Goal: Communication & Community: Answer question/provide support

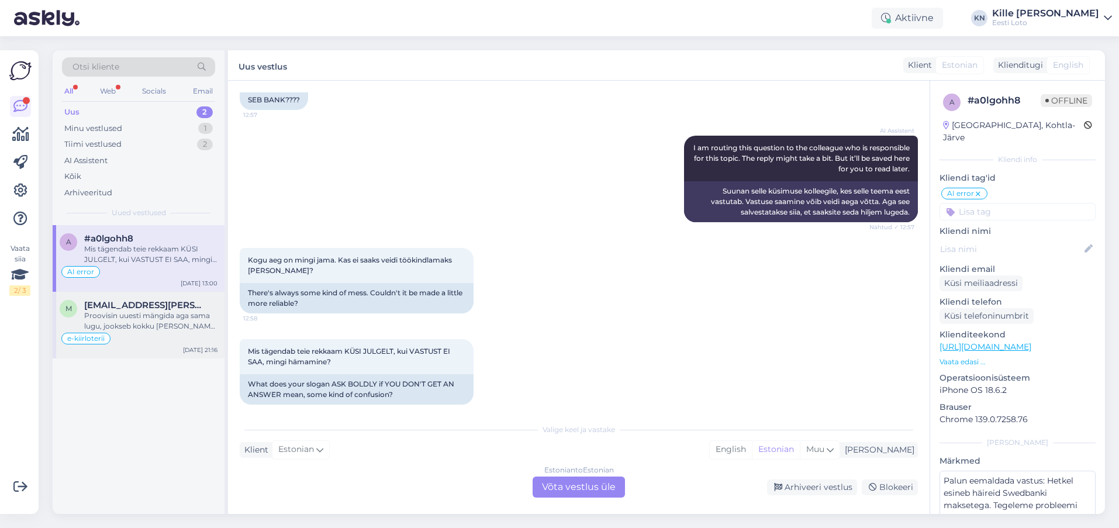
click at [196, 327] on div "Proovisin uuesti mängida aga sama lugu, jookseb kokku [PERSON_NAME] mängida ei …" at bounding box center [150, 320] width 133 height 21
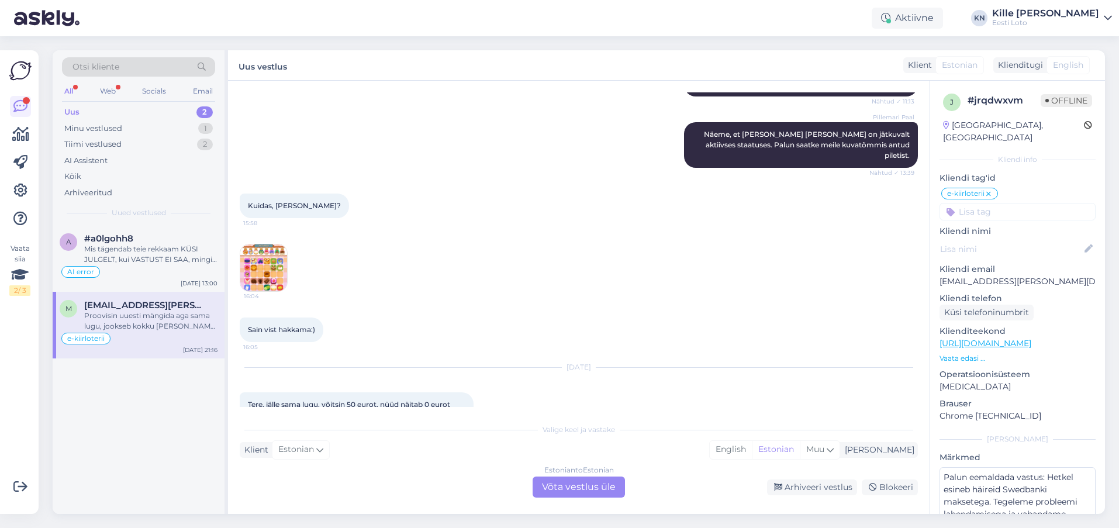
scroll to position [773, 0]
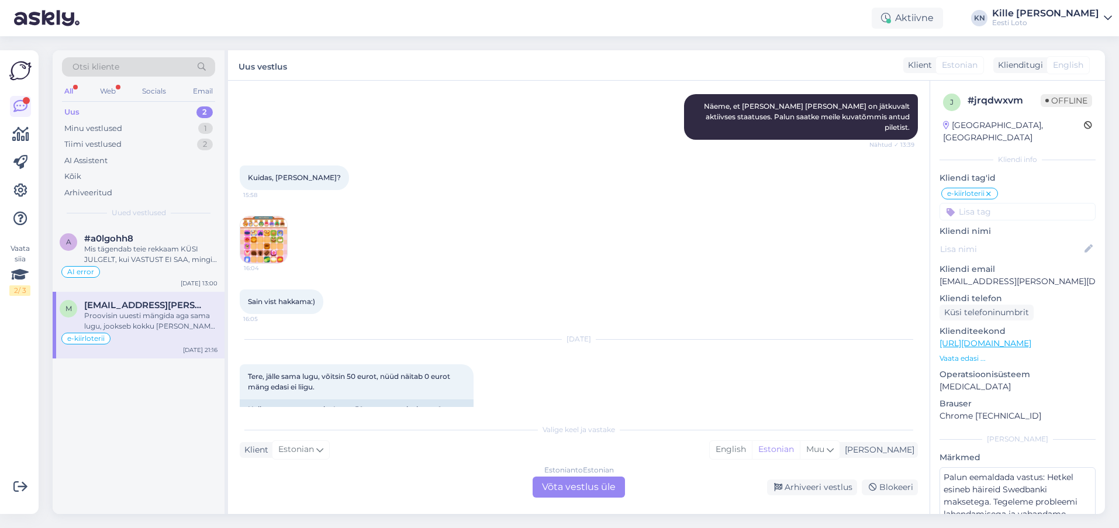
click at [265, 240] on img at bounding box center [263, 239] width 47 height 47
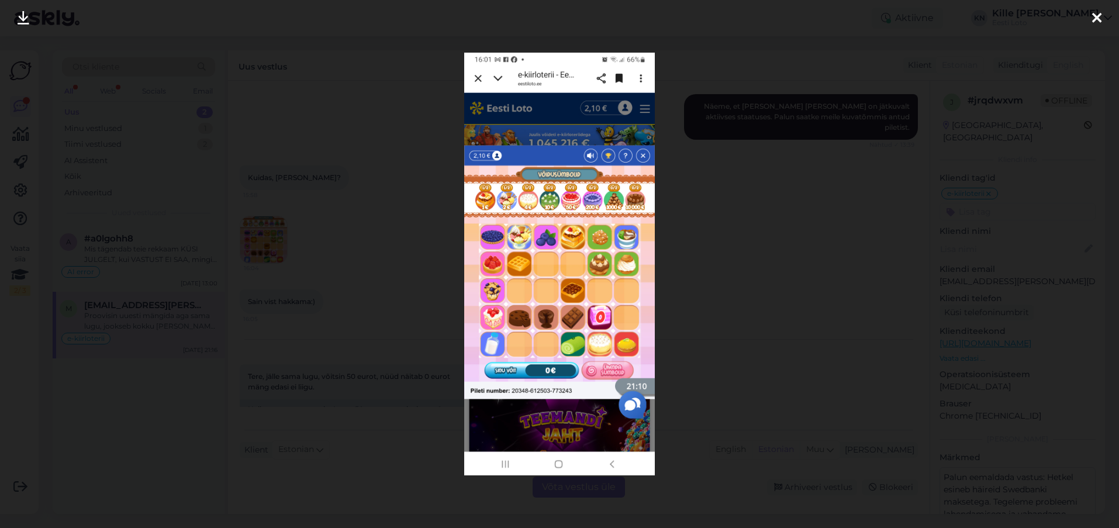
click at [414, 234] on div at bounding box center [559, 264] width 1119 height 528
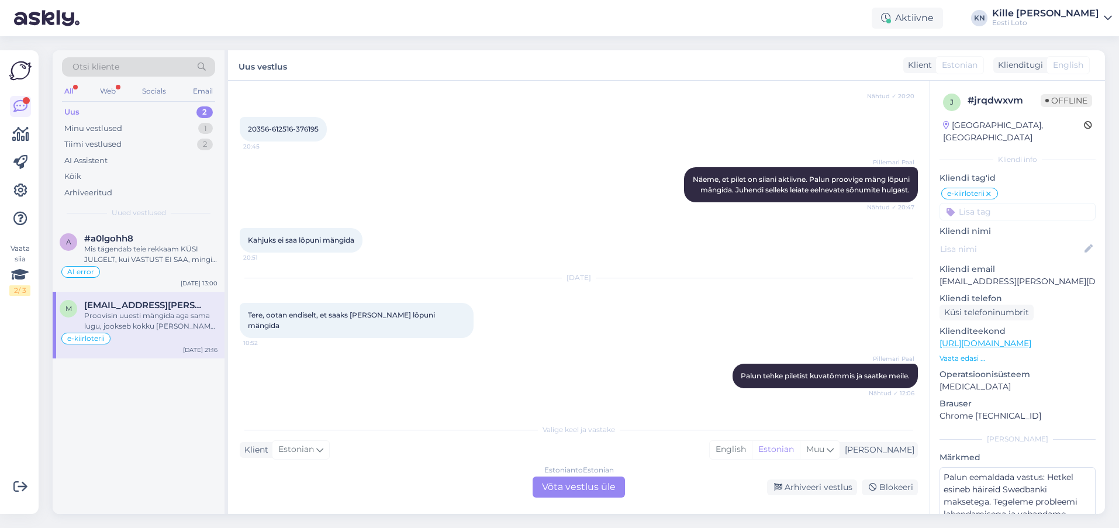
scroll to position [1682, 0]
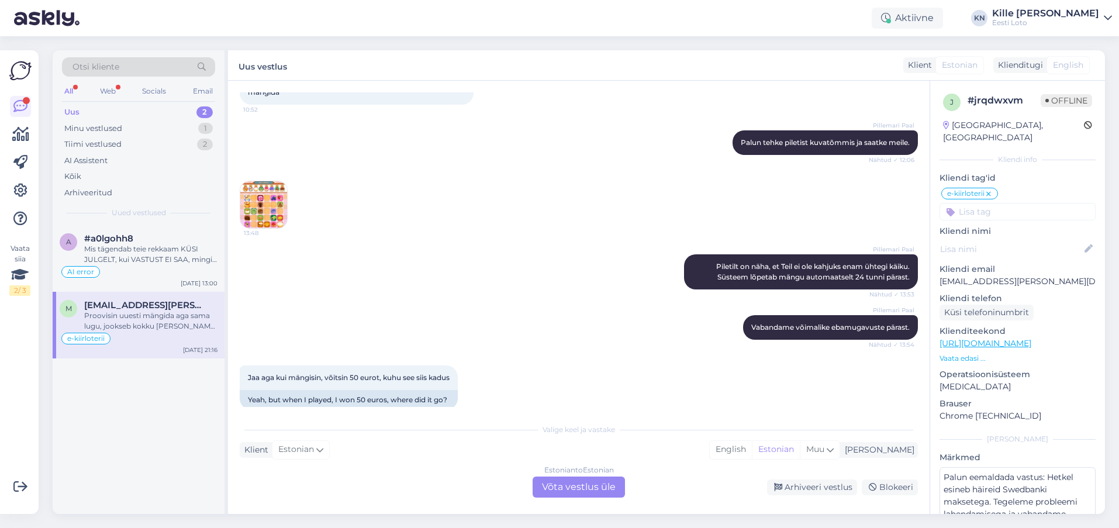
click at [274, 196] on img at bounding box center [263, 204] width 47 height 47
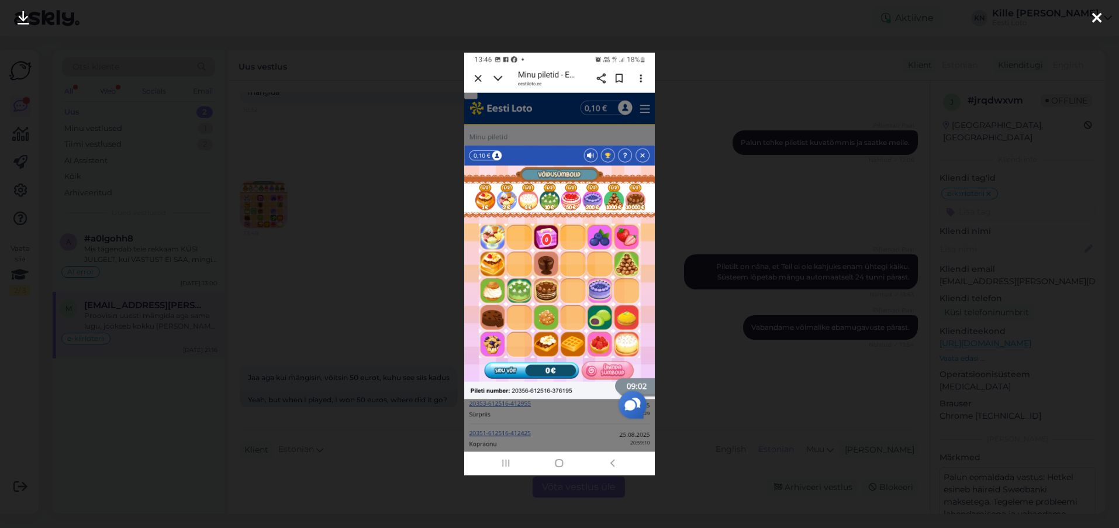
click at [395, 235] on div at bounding box center [559, 264] width 1119 height 528
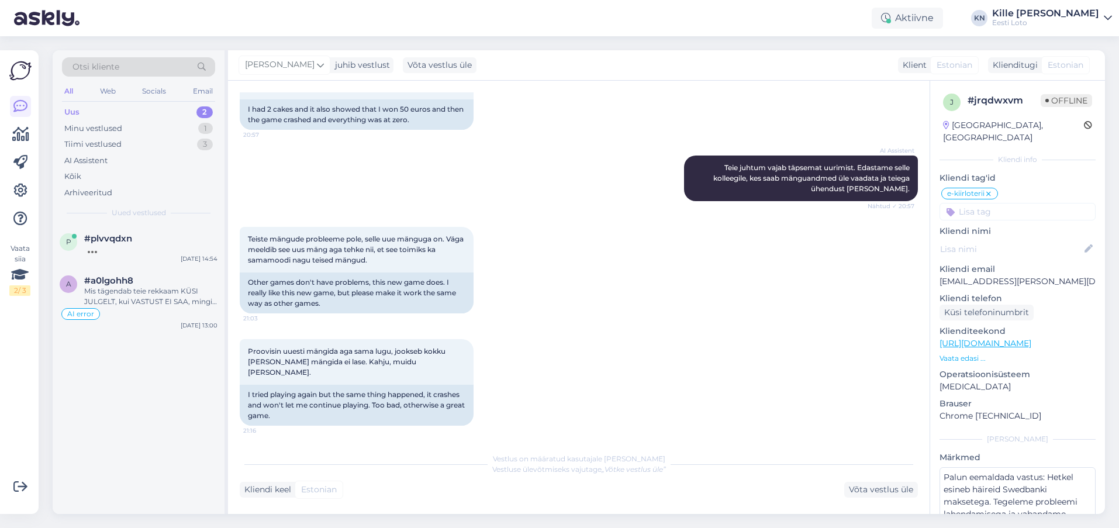
scroll to position [2381, 0]
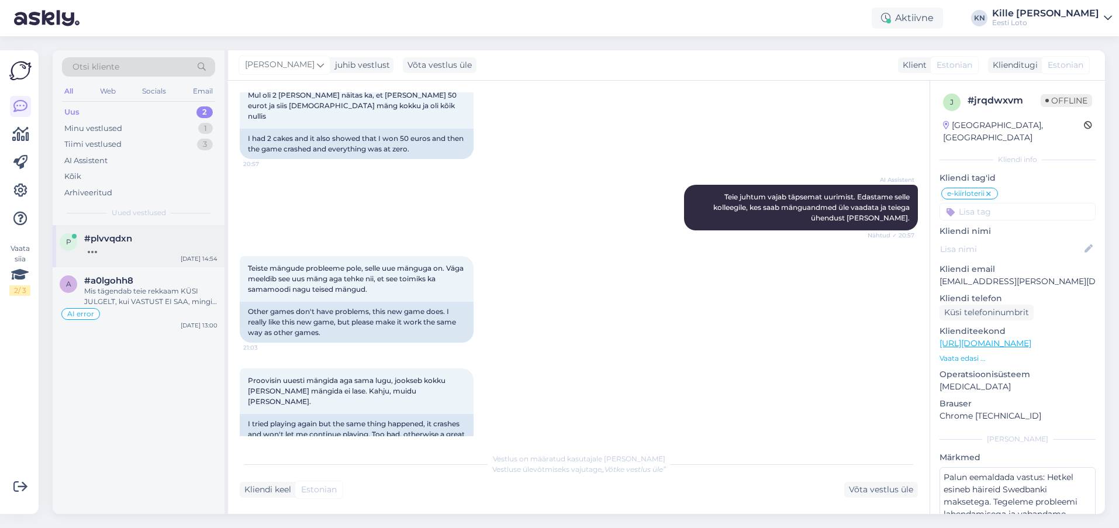
click at [146, 237] on div "#plvvqdxn" at bounding box center [150, 238] width 133 height 11
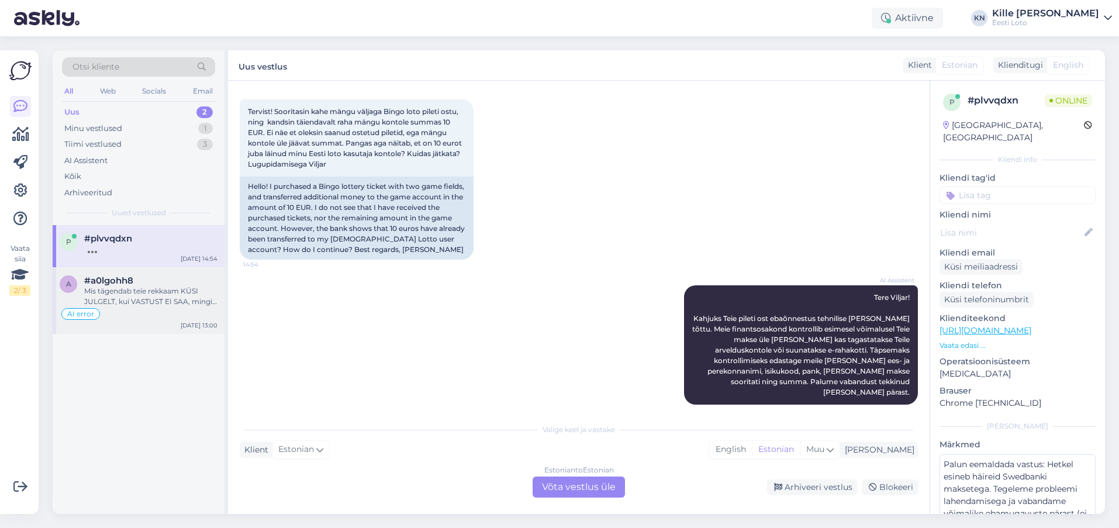
scroll to position [43, 0]
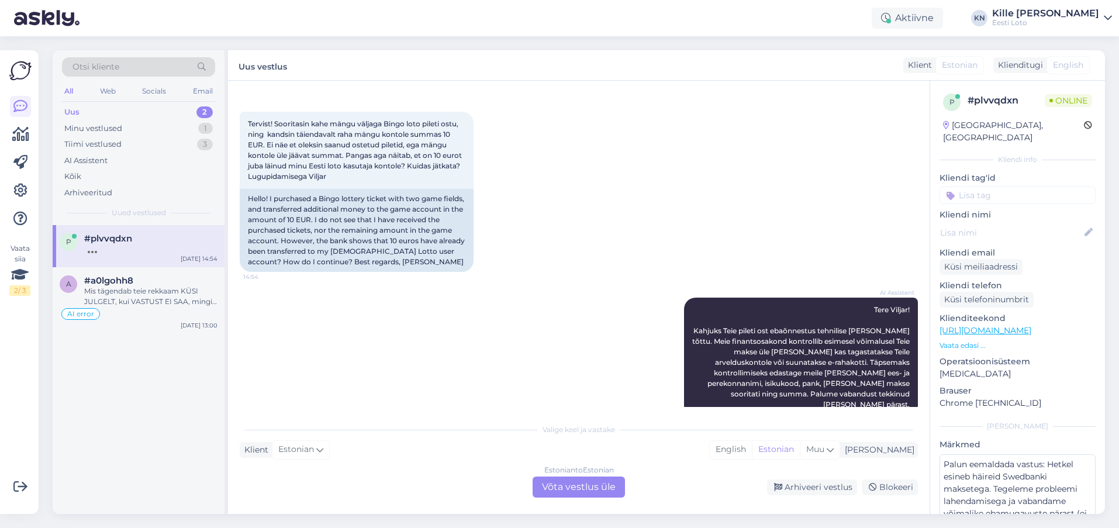
click at [106, 107] on div "Uus 2" at bounding box center [138, 112] width 153 height 16
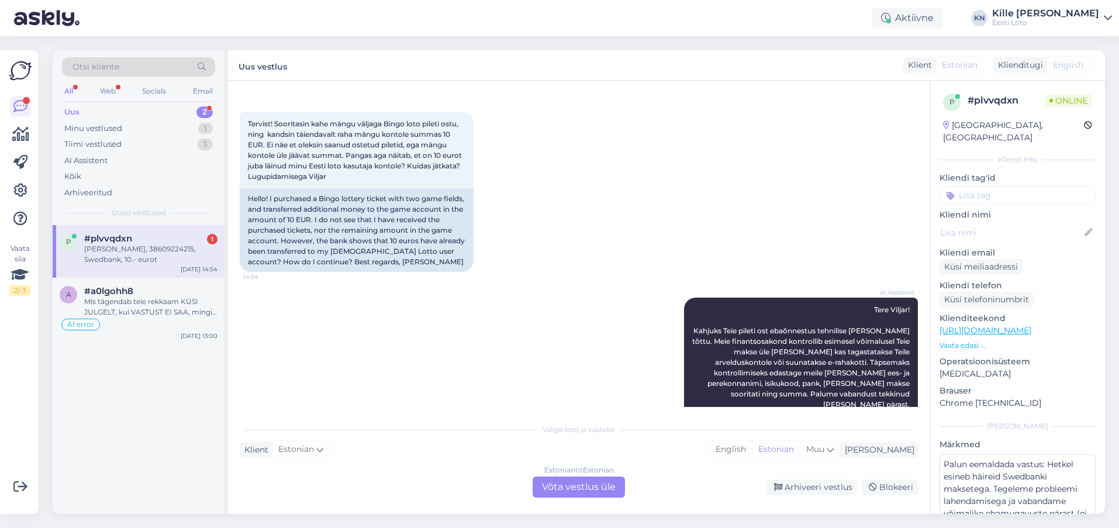
scroll to position [125, 0]
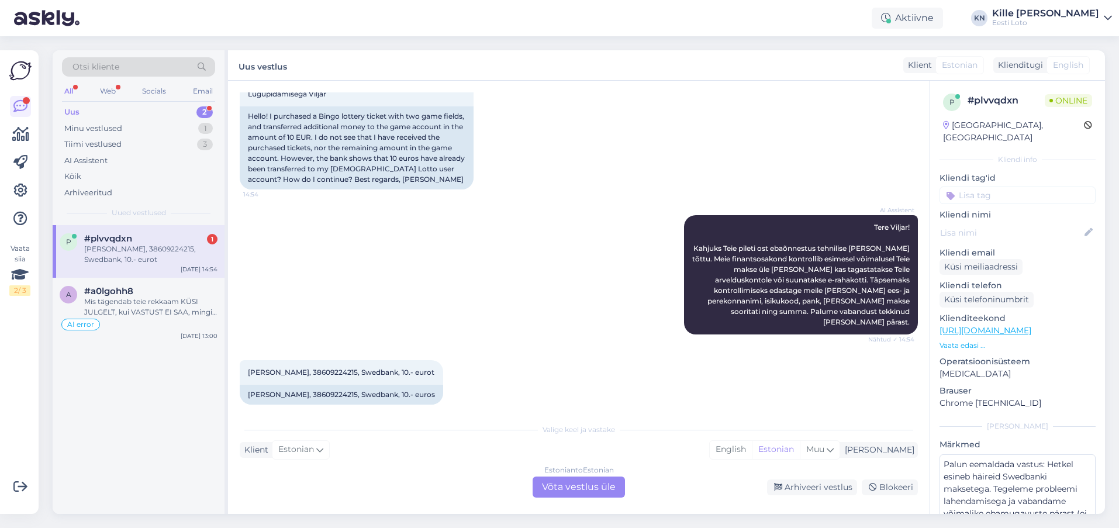
click at [147, 247] on div "[PERSON_NAME], 38609224215, Swedbank, 10.- eurot" at bounding box center [150, 254] width 133 height 21
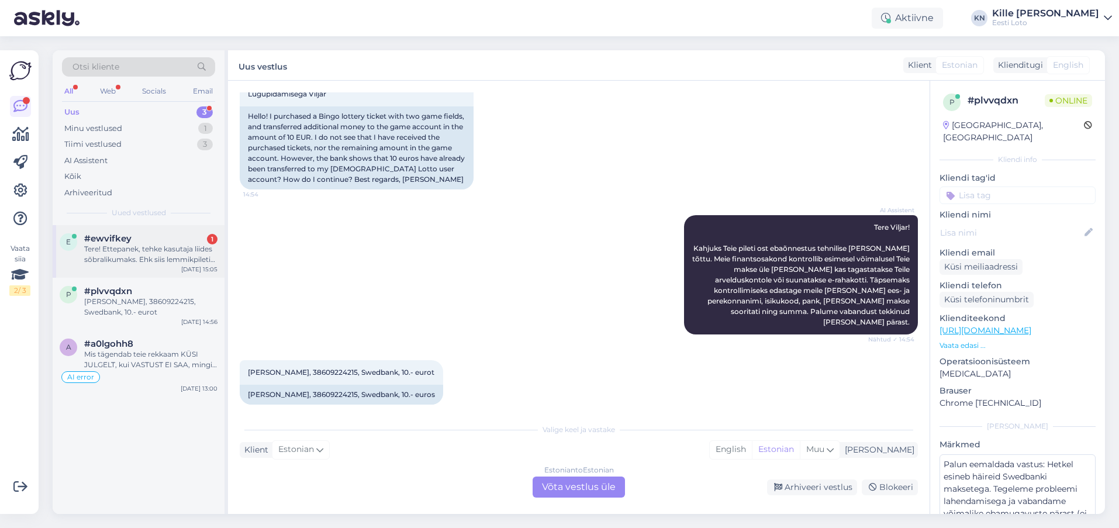
click at [100, 247] on div "Tere! Ettepanek, tehke kasutaja liides sõbralikumaks. Ehk siis lemmikpileti val…" at bounding box center [150, 254] width 133 height 21
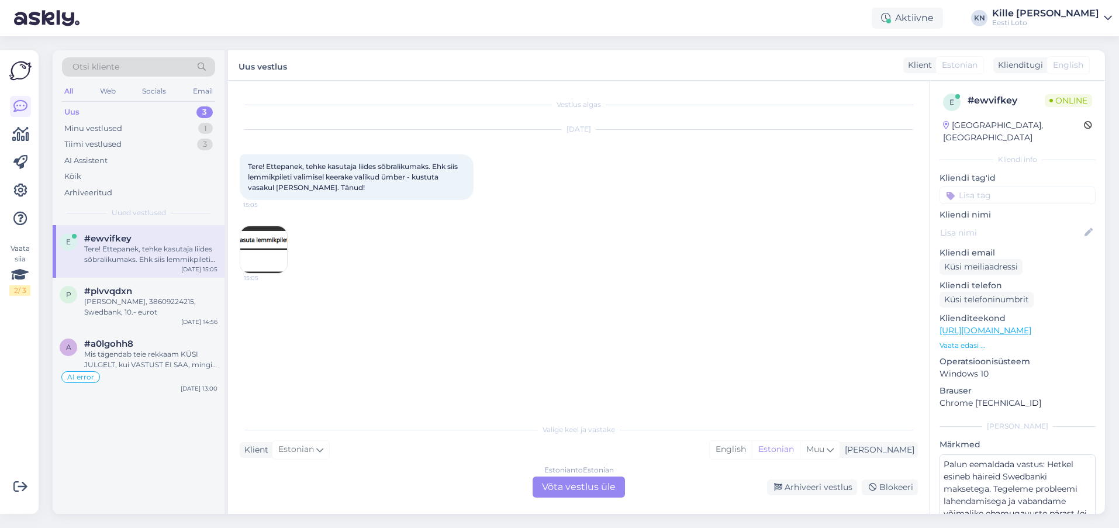
click at [273, 236] on img at bounding box center [263, 249] width 47 height 47
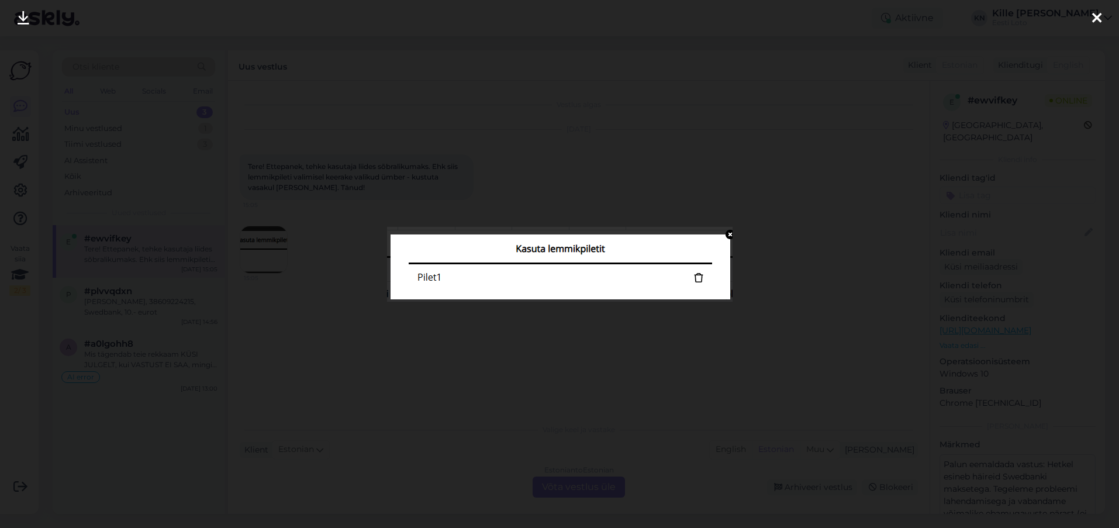
click at [270, 274] on div at bounding box center [559, 264] width 1119 height 528
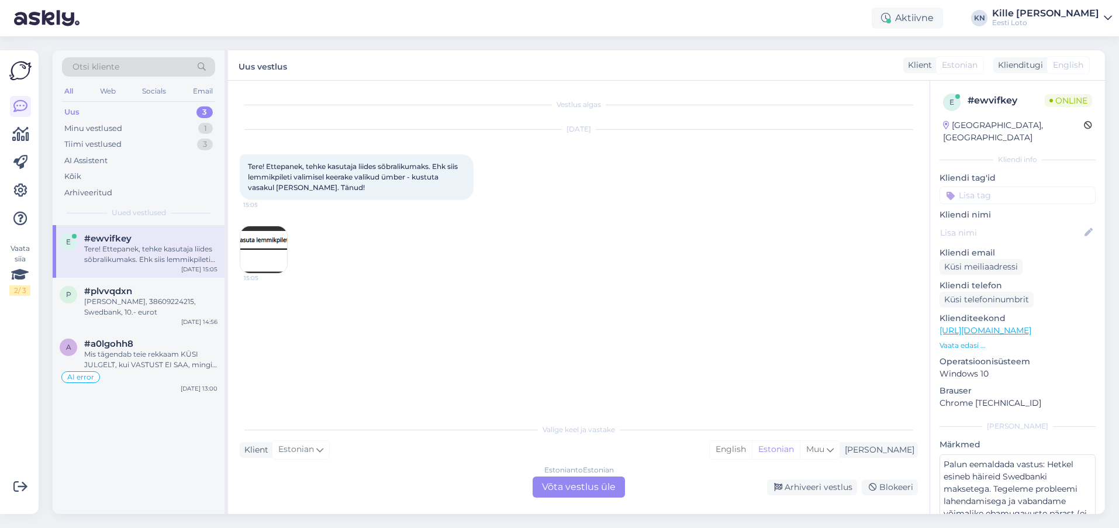
click at [254, 238] on img at bounding box center [263, 249] width 47 height 47
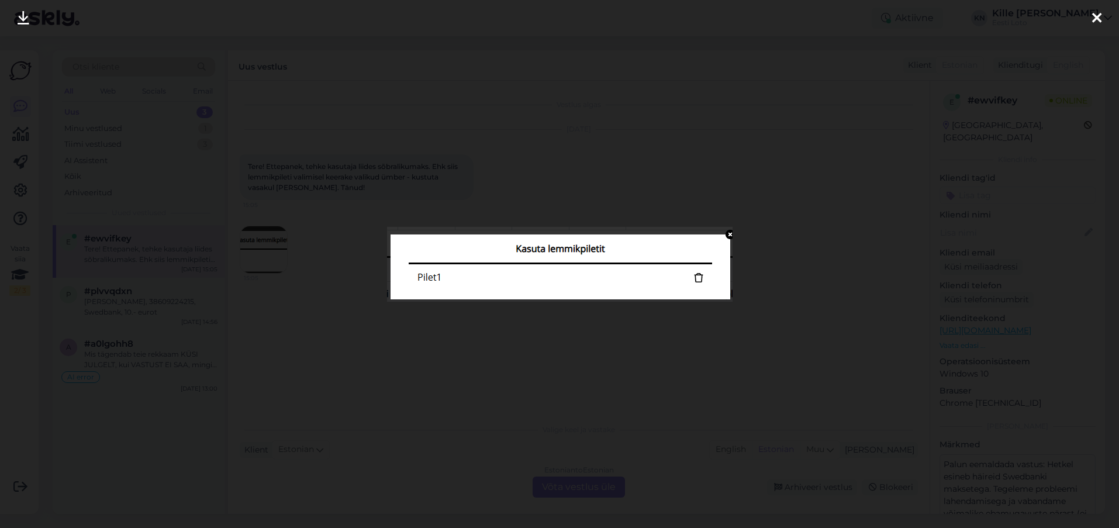
click at [316, 279] on div at bounding box center [559, 264] width 1119 height 528
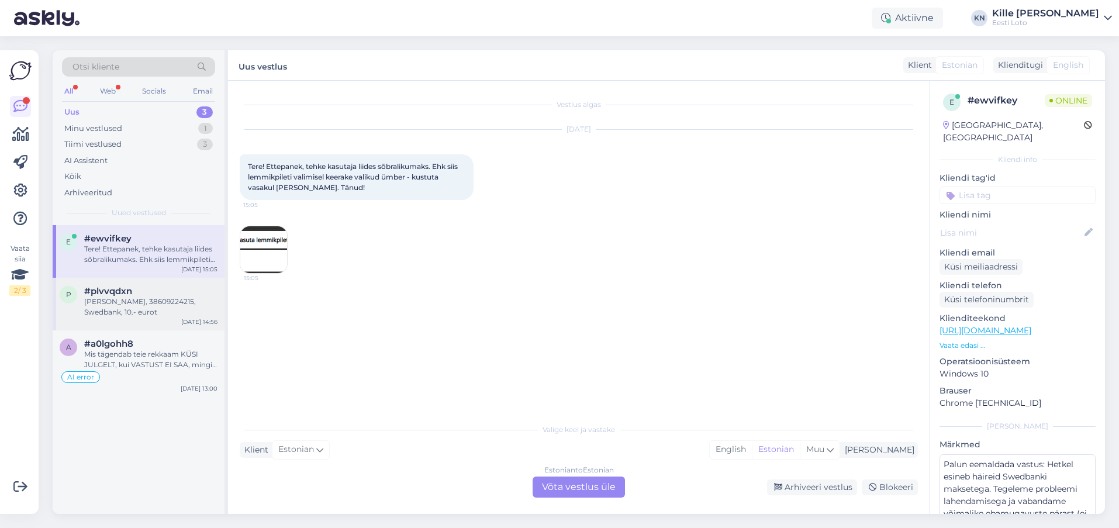
click at [143, 300] on div "[PERSON_NAME], 38609224215, Swedbank, 10.- eurot" at bounding box center [150, 306] width 133 height 21
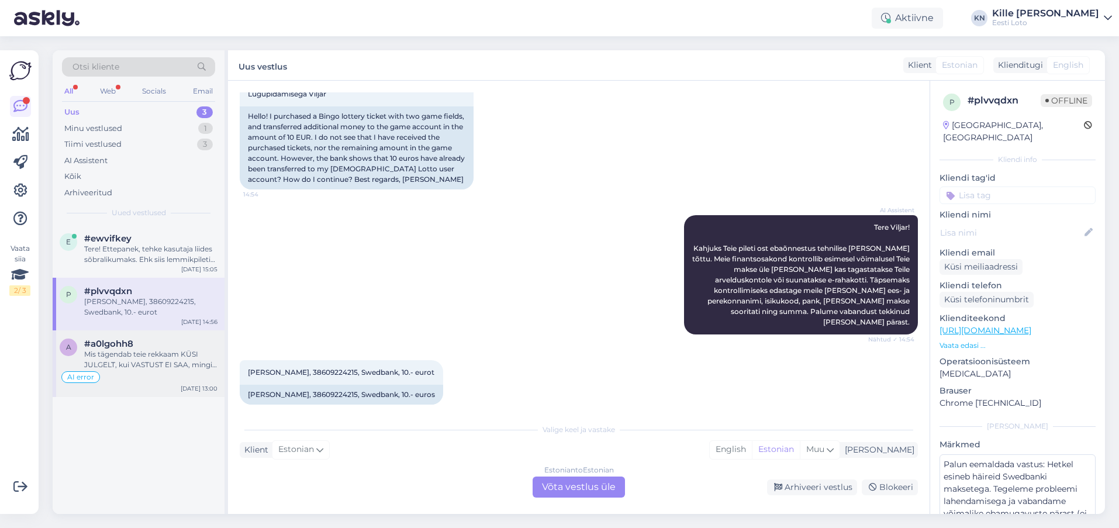
click at [132, 352] on div "Mis tägendab teie rekkaam KÜSI JULGELT, kui VASTUST EI SAA, mingi hämamine?" at bounding box center [150, 359] width 133 height 21
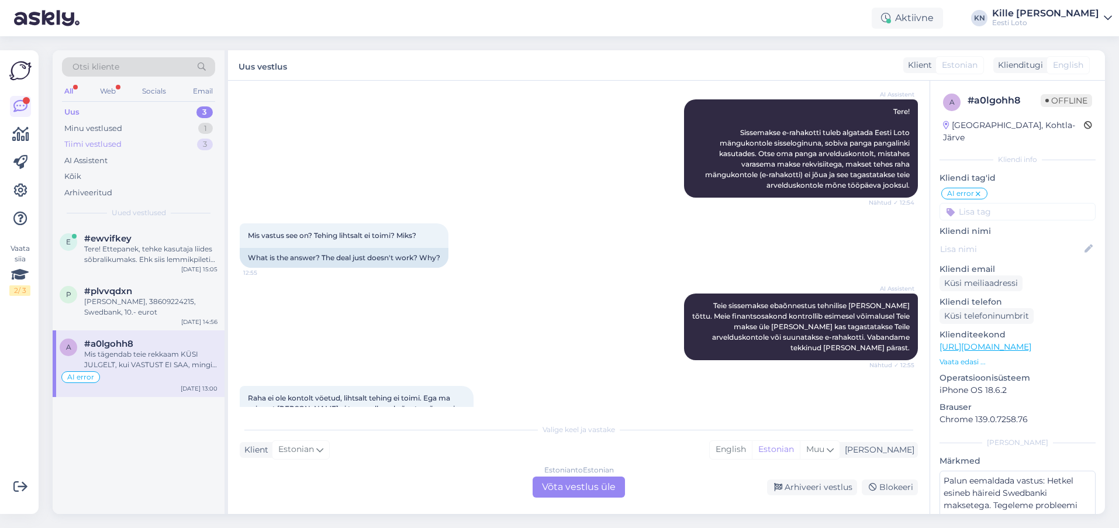
scroll to position [629, 0]
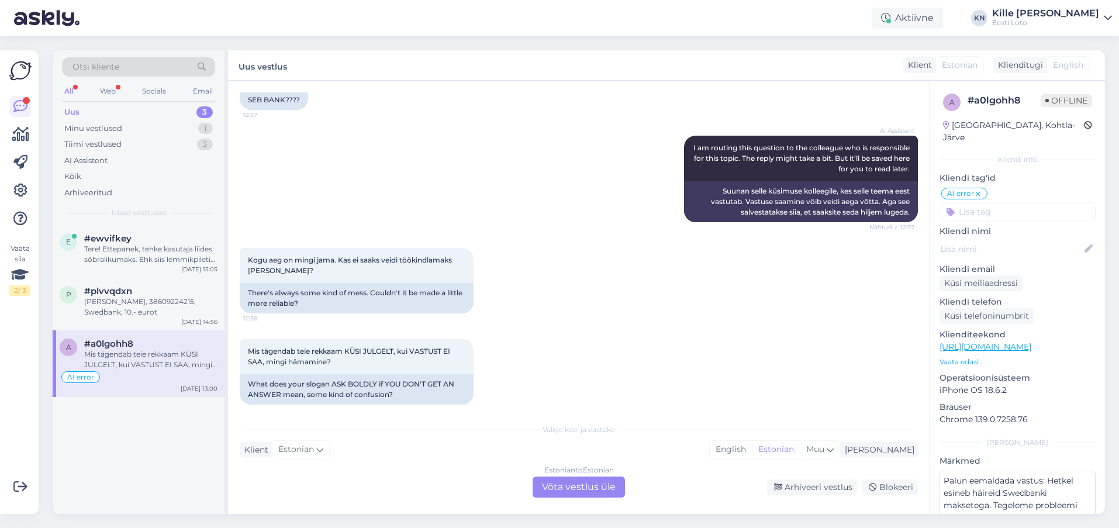
click at [122, 112] on div "Uus 3" at bounding box center [138, 112] width 153 height 16
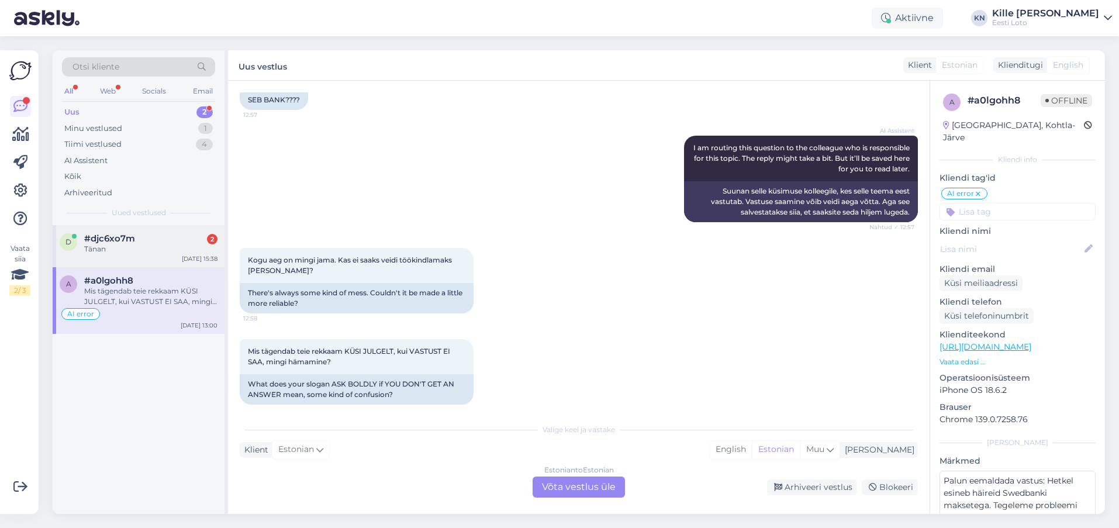
click at [170, 236] on div "#djc6xo7m 2" at bounding box center [150, 238] width 133 height 11
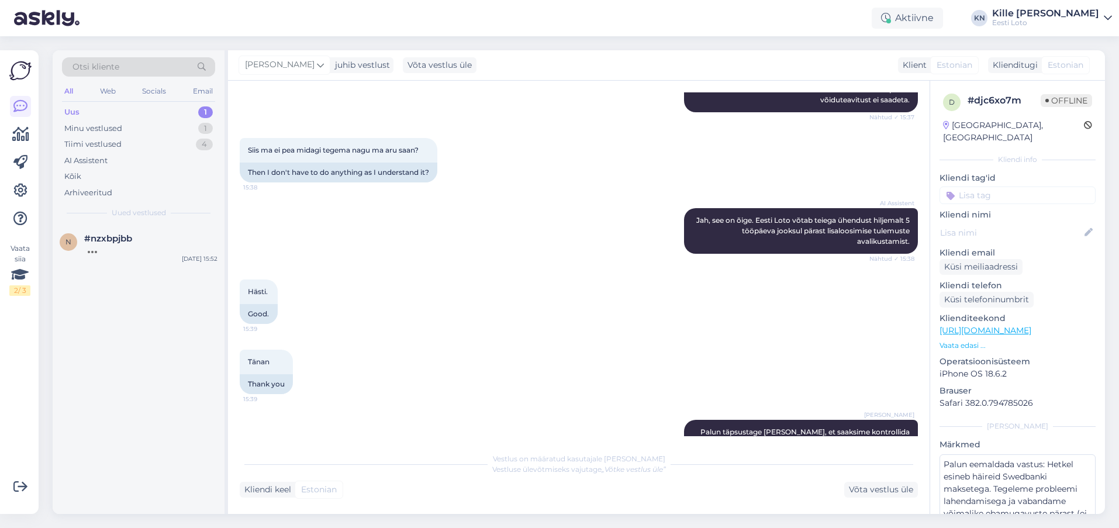
scroll to position [383, 0]
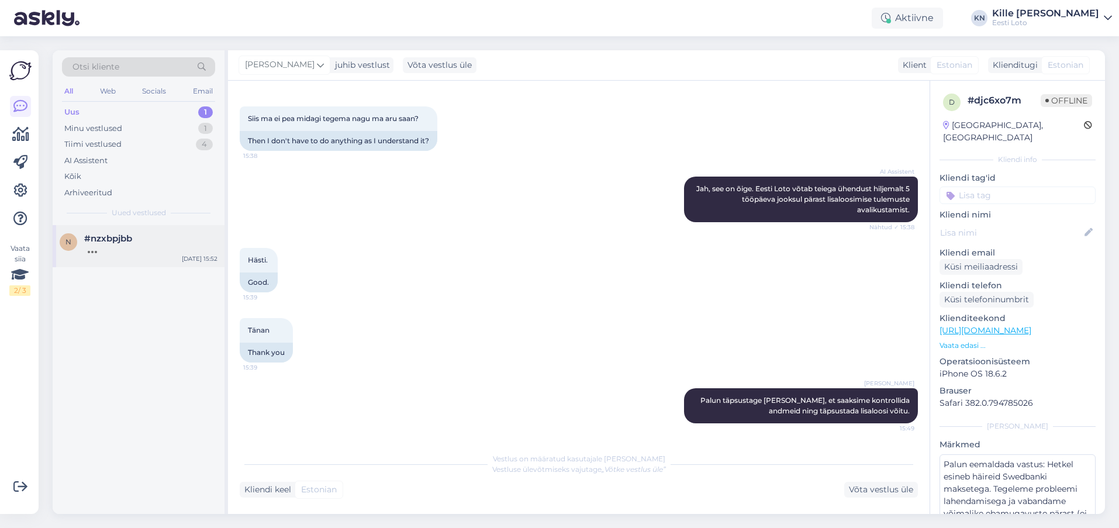
click at [148, 255] on div "n #nzxbpjbb [DATE] 15:52" at bounding box center [139, 246] width 172 height 42
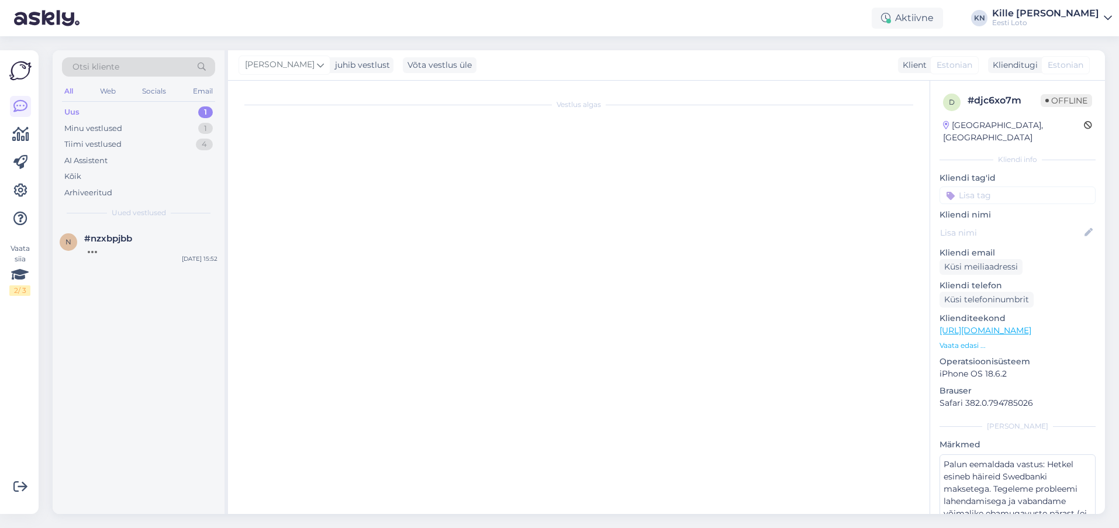
scroll to position [154, 0]
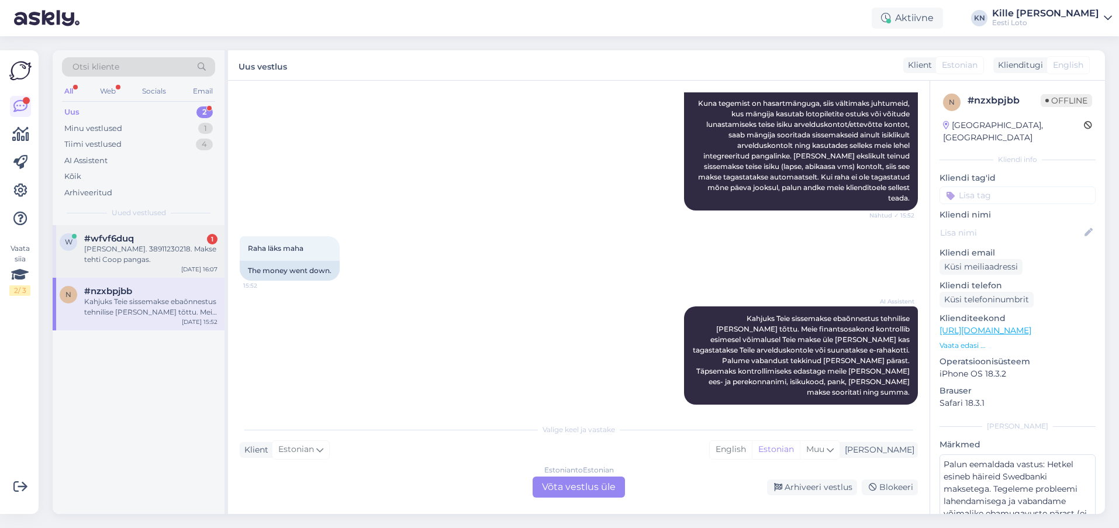
click at [180, 269] on div "w #wfvf6duq 1 [PERSON_NAME]. 38911230218. Makse tehti Coop pangas. [DATE] 16:07" at bounding box center [139, 251] width 172 height 53
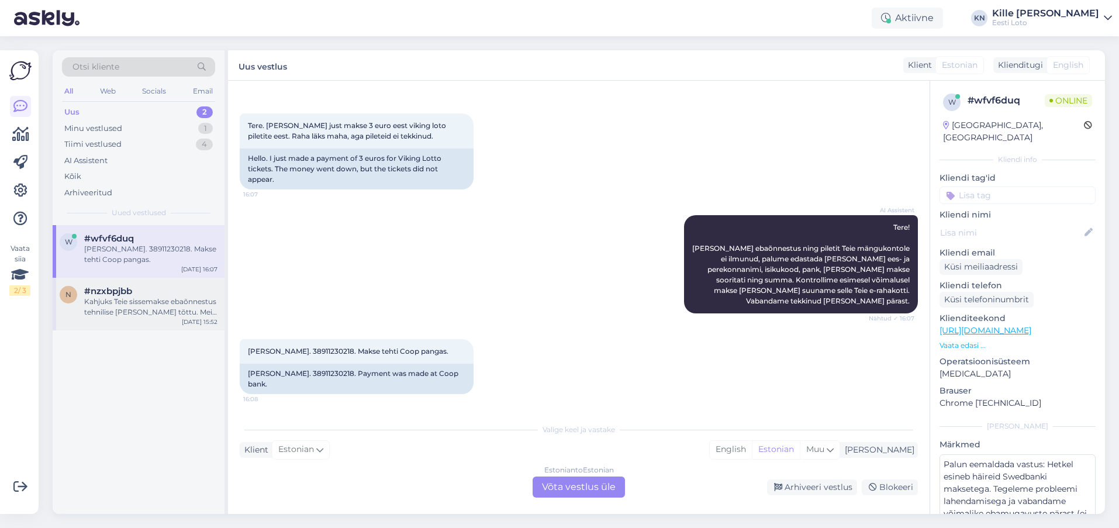
click at [154, 305] on div "Kahjuks Teie sissemakse ebaõnnestus tehnilise [PERSON_NAME] tõttu. Meie finants…" at bounding box center [150, 306] width 133 height 21
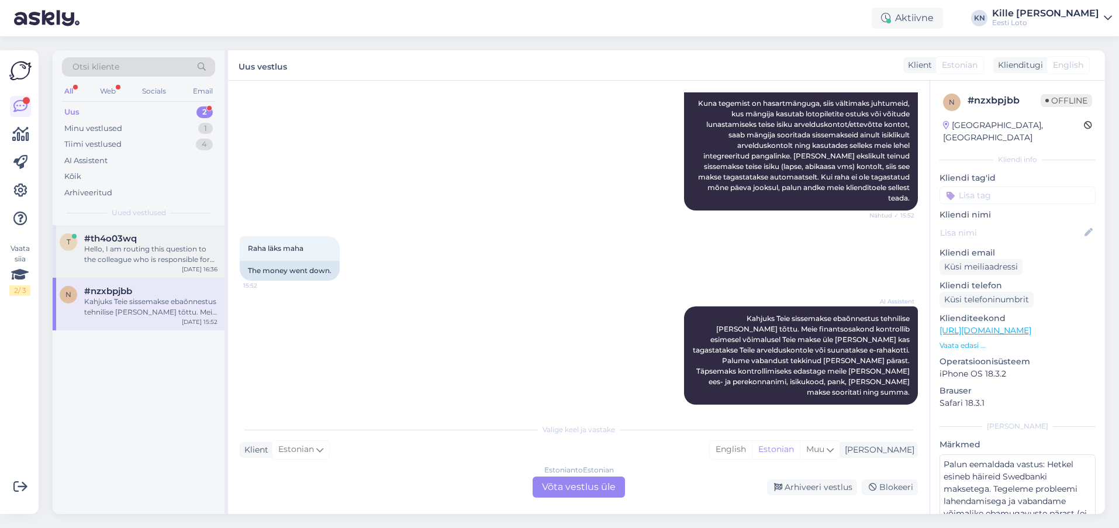
click at [109, 255] on div "Hello, I am routing this question to the colleague who is responsible for this …" at bounding box center [150, 254] width 133 height 21
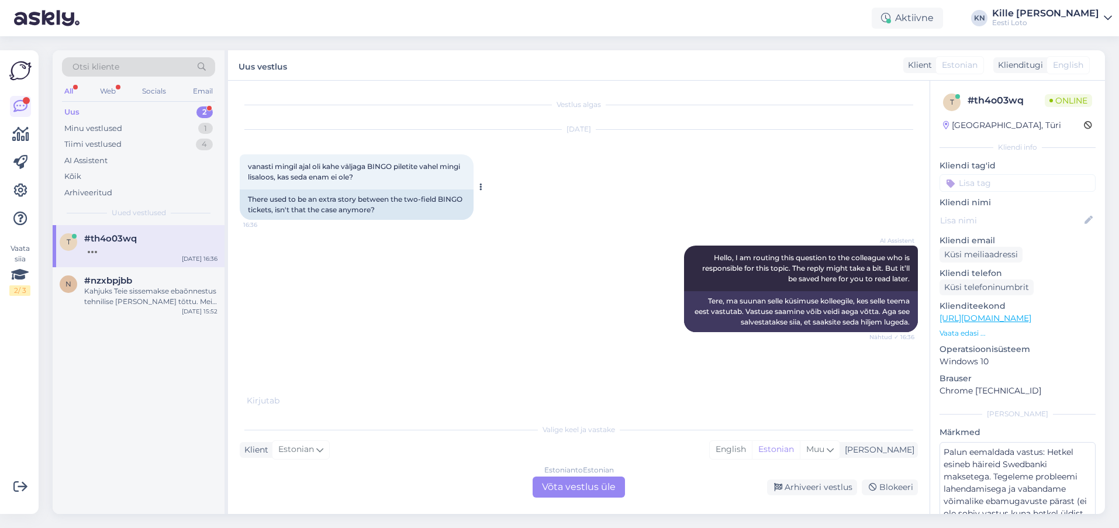
scroll to position [8, 0]
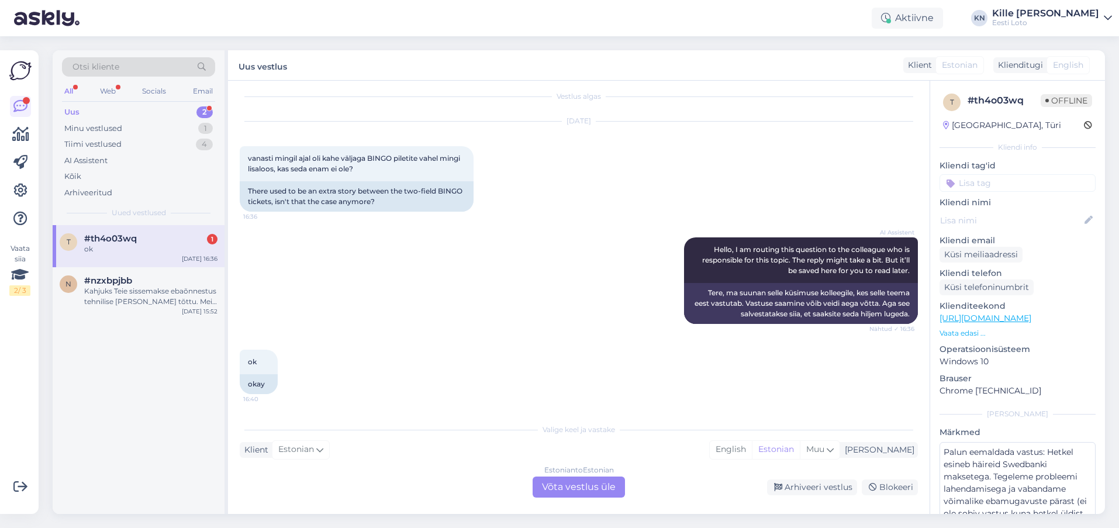
click at [580, 487] on div "Estonian to Estonian Võta vestlus üle" at bounding box center [578, 486] width 92 height 21
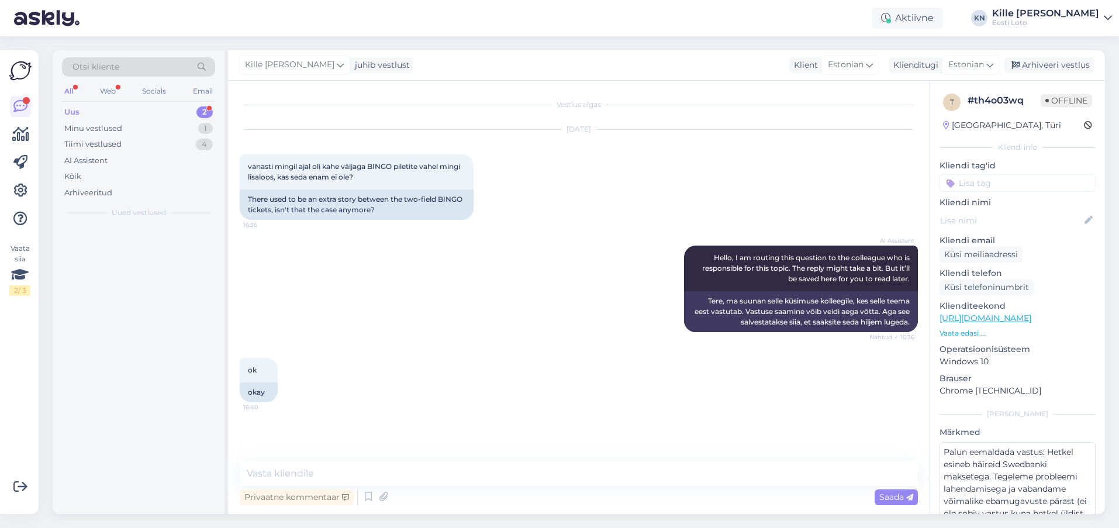
scroll to position [0, 0]
click at [541, 480] on textarea at bounding box center [579, 473] width 678 height 25
type textarea "K"
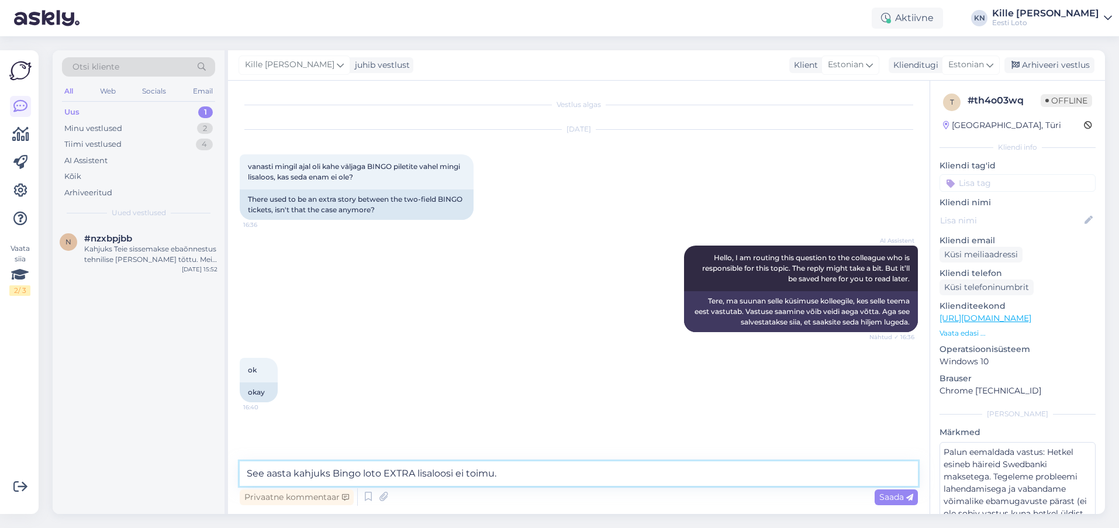
click at [672, 474] on textarea "See aasta kahjuks Bingo loto EXTRA lisaloosi ei toimu." at bounding box center [579, 473] width 678 height 25
click at [590, 480] on textarea "See aasta kahjuks Bingo loto EXTRA lisaloosi ei toimu." at bounding box center [579, 473] width 678 height 25
type textarea "See aasta kahjuks Bingo loto EXTRA lisaloosi ei toimu."
click at [986, 181] on input at bounding box center [1017, 183] width 156 height 18
type input "lisal"
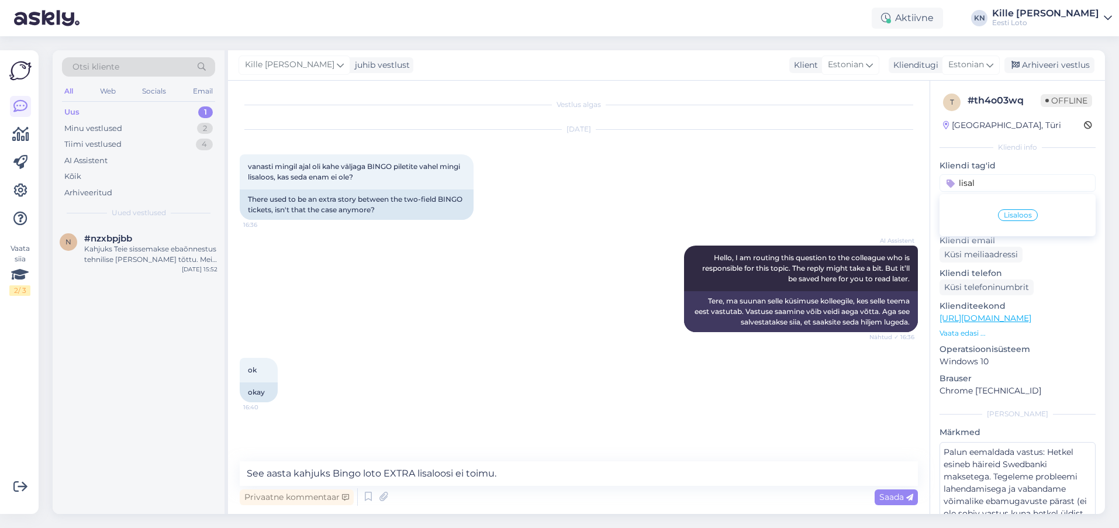
click at [1023, 208] on div "Lisaloos" at bounding box center [1017, 215] width 156 height 33
click at [1016, 217] on span "Lisaloos" at bounding box center [1018, 215] width 28 height 7
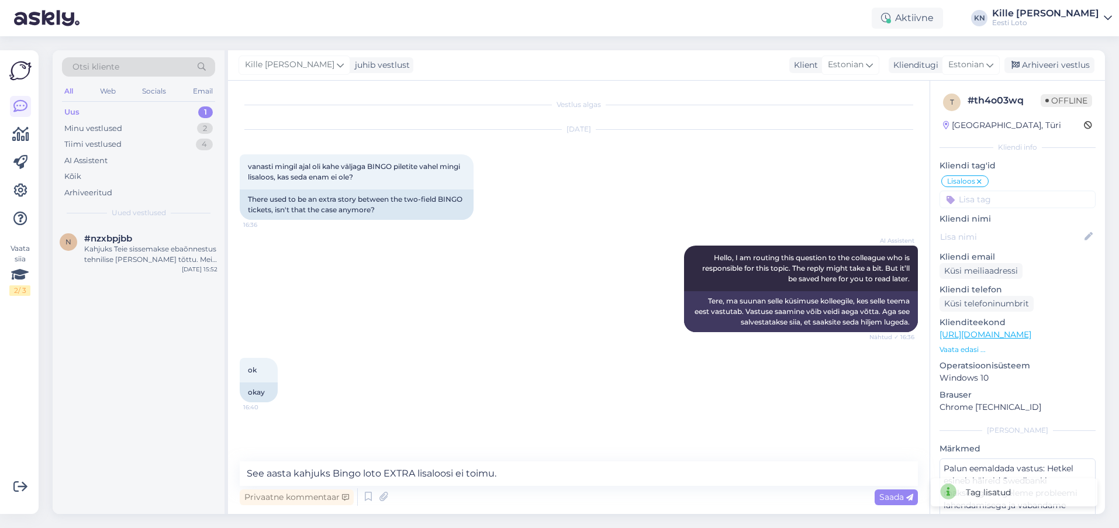
click at [559, 487] on div "Privaatne kommentaar Saada" at bounding box center [579, 497] width 678 height 22
click at [558, 478] on textarea "See aasta kahjuks Bingo loto EXTRA lisaloosi ei toimu." at bounding box center [579, 473] width 678 height 25
click at [900, 503] on div "Saada" at bounding box center [895, 497] width 43 height 16
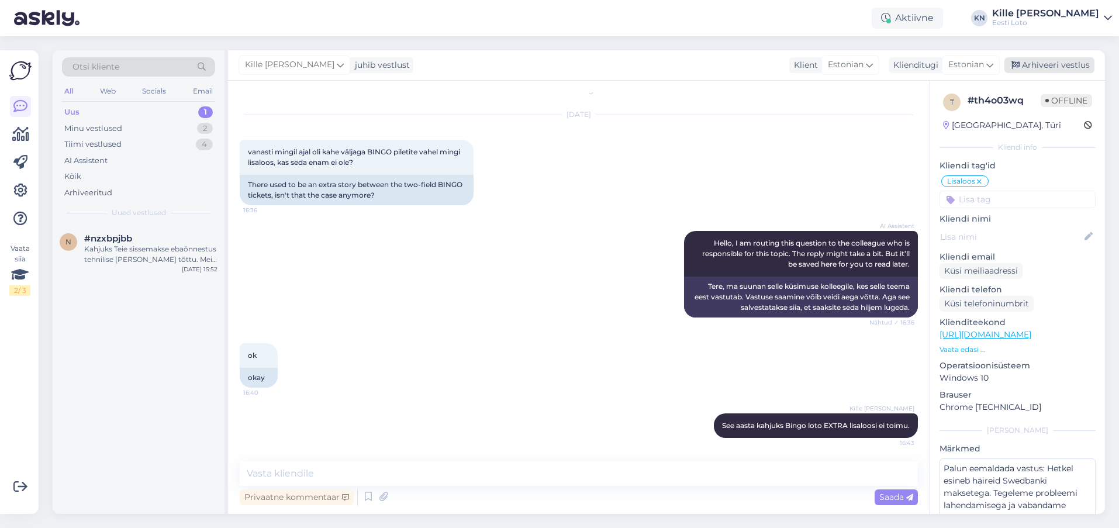
click at [1039, 64] on div "Arhiveeri vestlus" at bounding box center [1049, 65] width 90 height 16
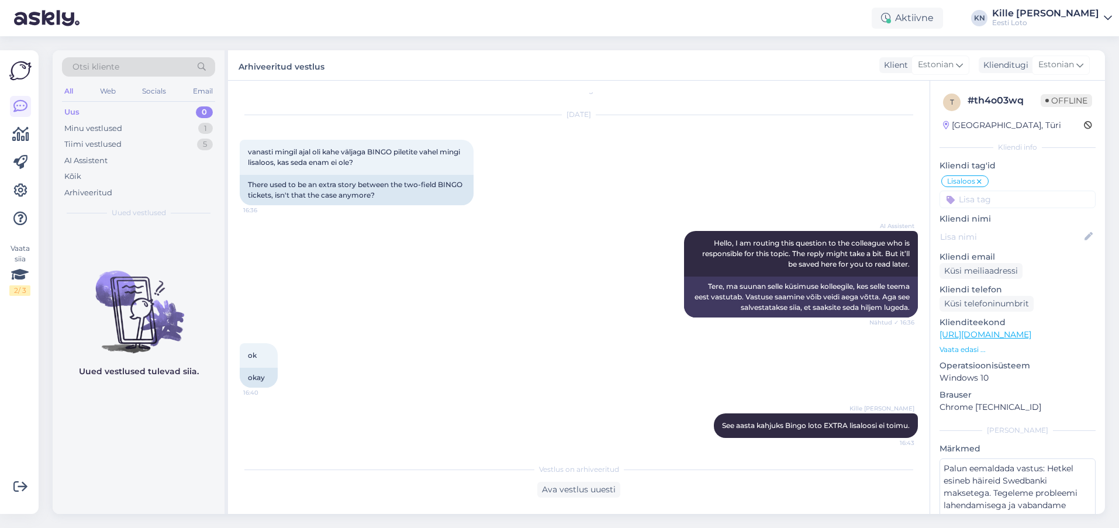
click at [96, 108] on div "Uus 0" at bounding box center [138, 112] width 153 height 16
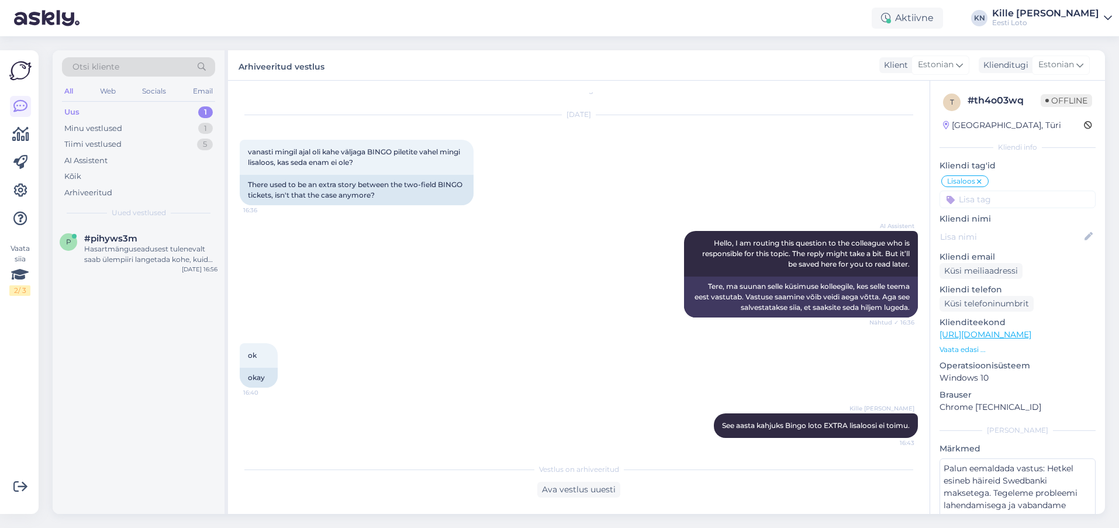
click at [119, 117] on div "Uus 1" at bounding box center [138, 112] width 153 height 16
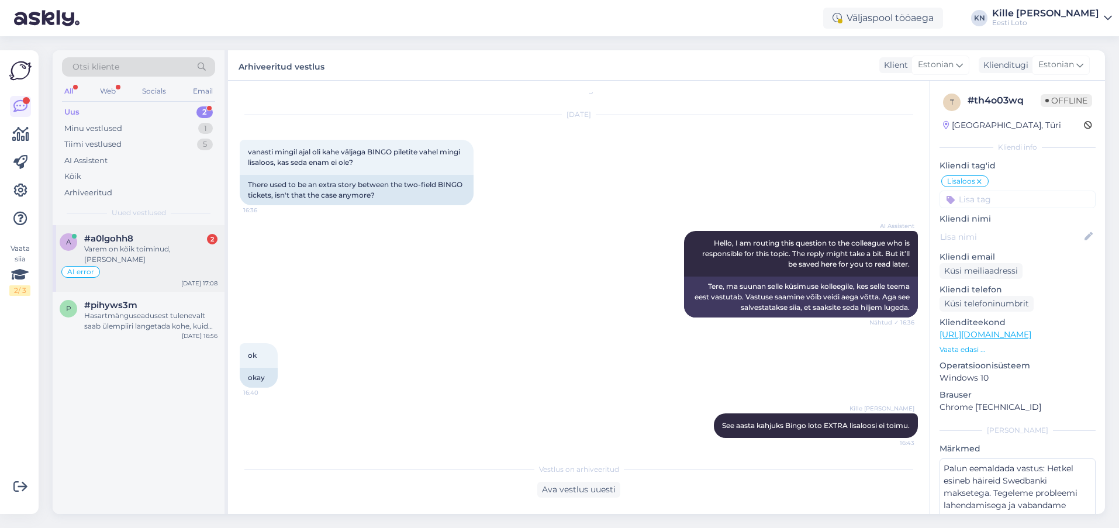
click at [168, 244] on div "Varem on kõik toiminud, [PERSON_NAME]" at bounding box center [150, 254] width 133 height 21
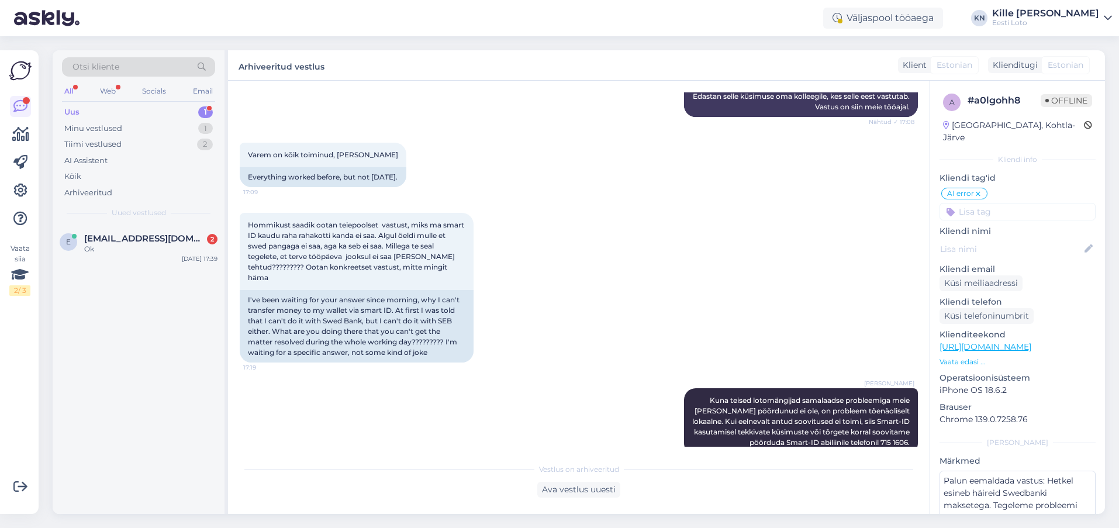
scroll to position [1294, 0]
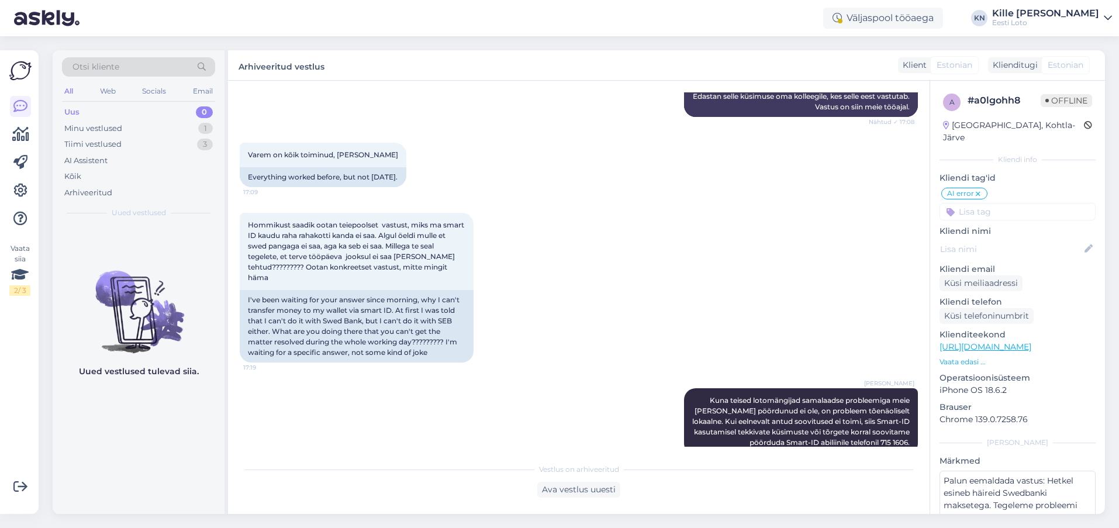
click at [98, 105] on div "Uus 0" at bounding box center [138, 112] width 153 height 16
click at [103, 144] on div "Tiimi vestlused" at bounding box center [92, 145] width 57 height 12
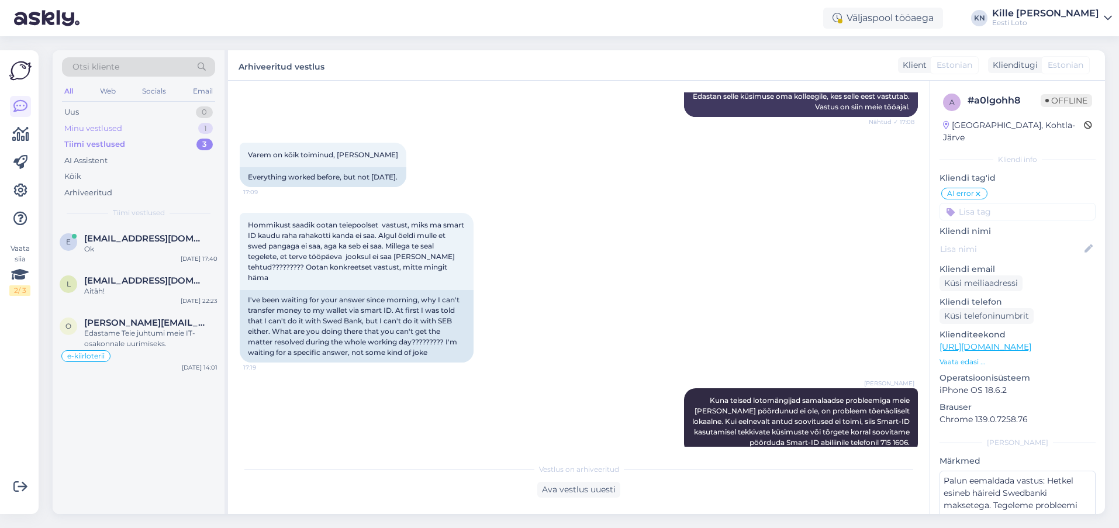
click at [100, 132] on div "Minu vestlused" at bounding box center [93, 129] width 58 height 12
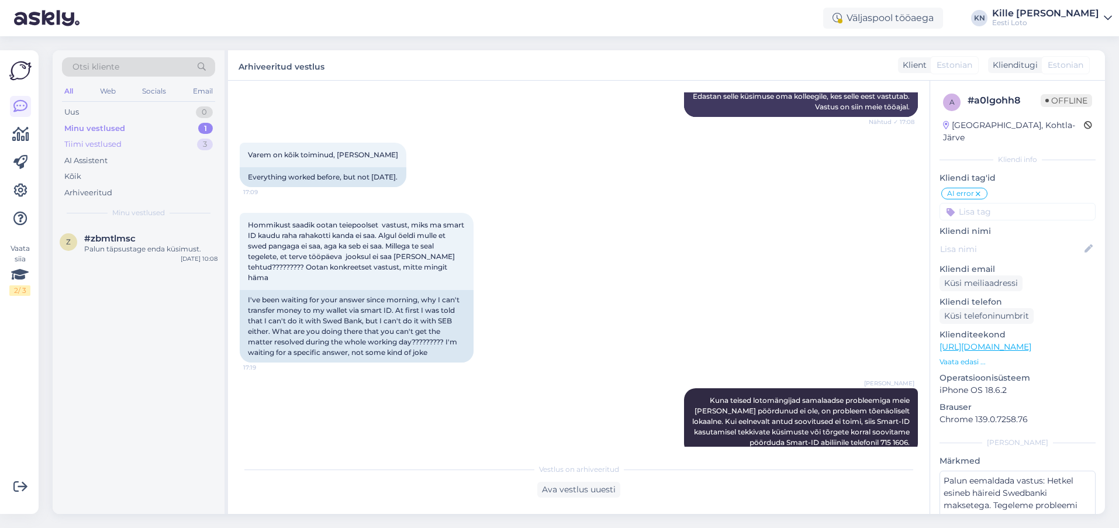
drag, startPoint x: 101, startPoint y: 153, endPoint x: 100, endPoint y: 147, distance: 6.0
click at [101, 153] on div "AI Assistent" at bounding box center [138, 161] width 153 height 16
